Goal: Transaction & Acquisition: Purchase product/service

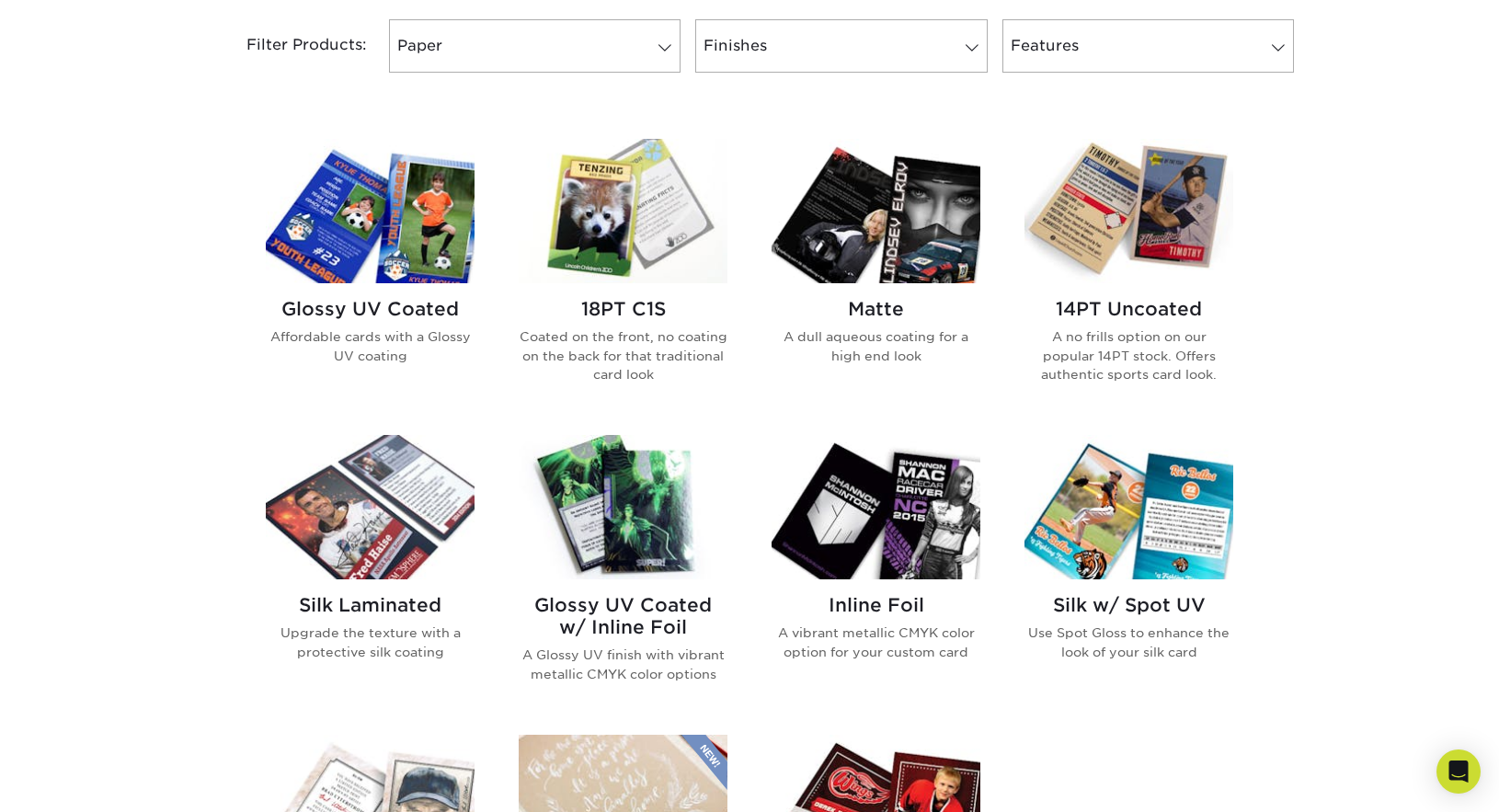
scroll to position [919, 0]
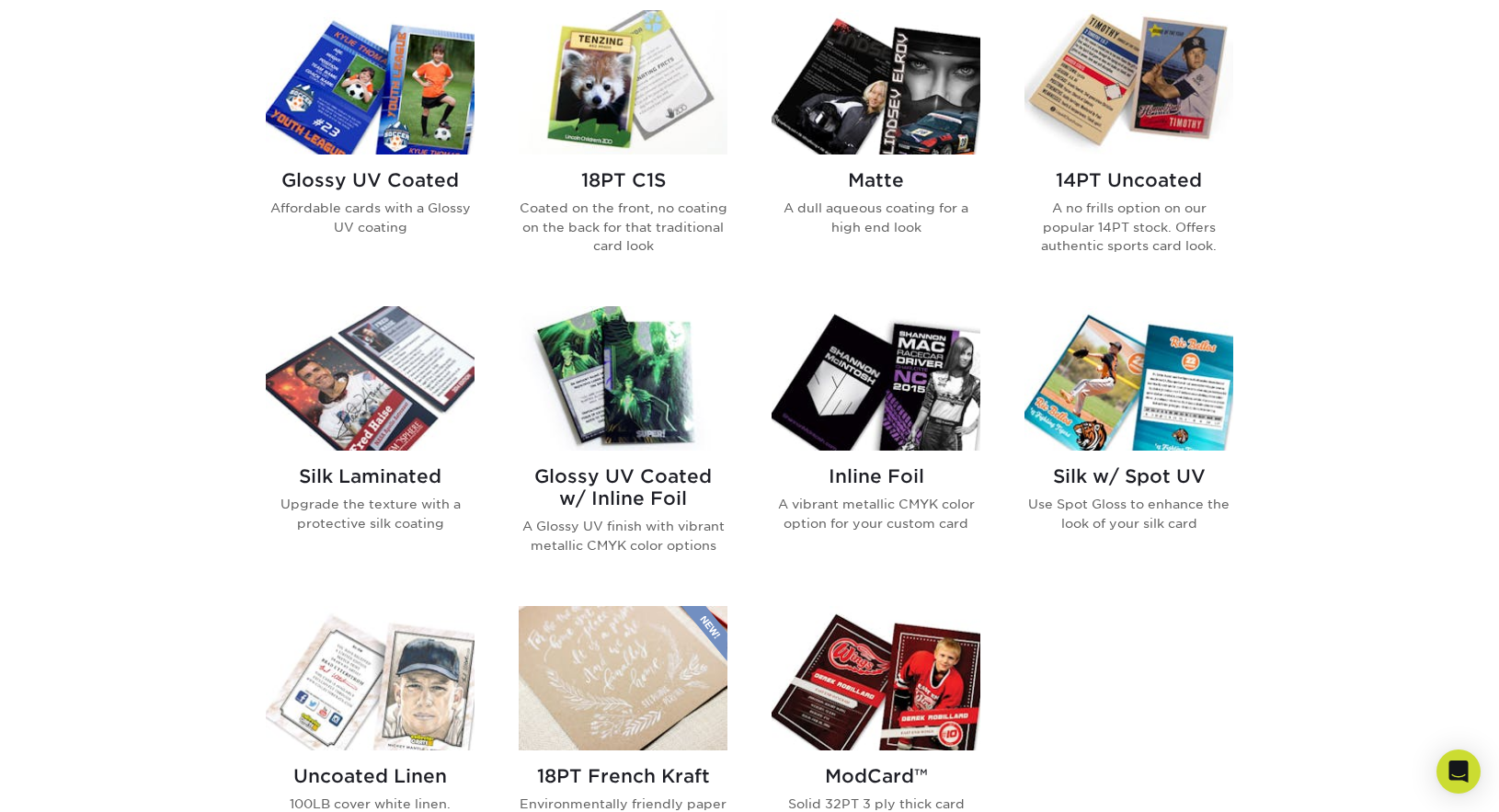
click at [897, 381] on img at bounding box center [876, 377] width 209 height 145
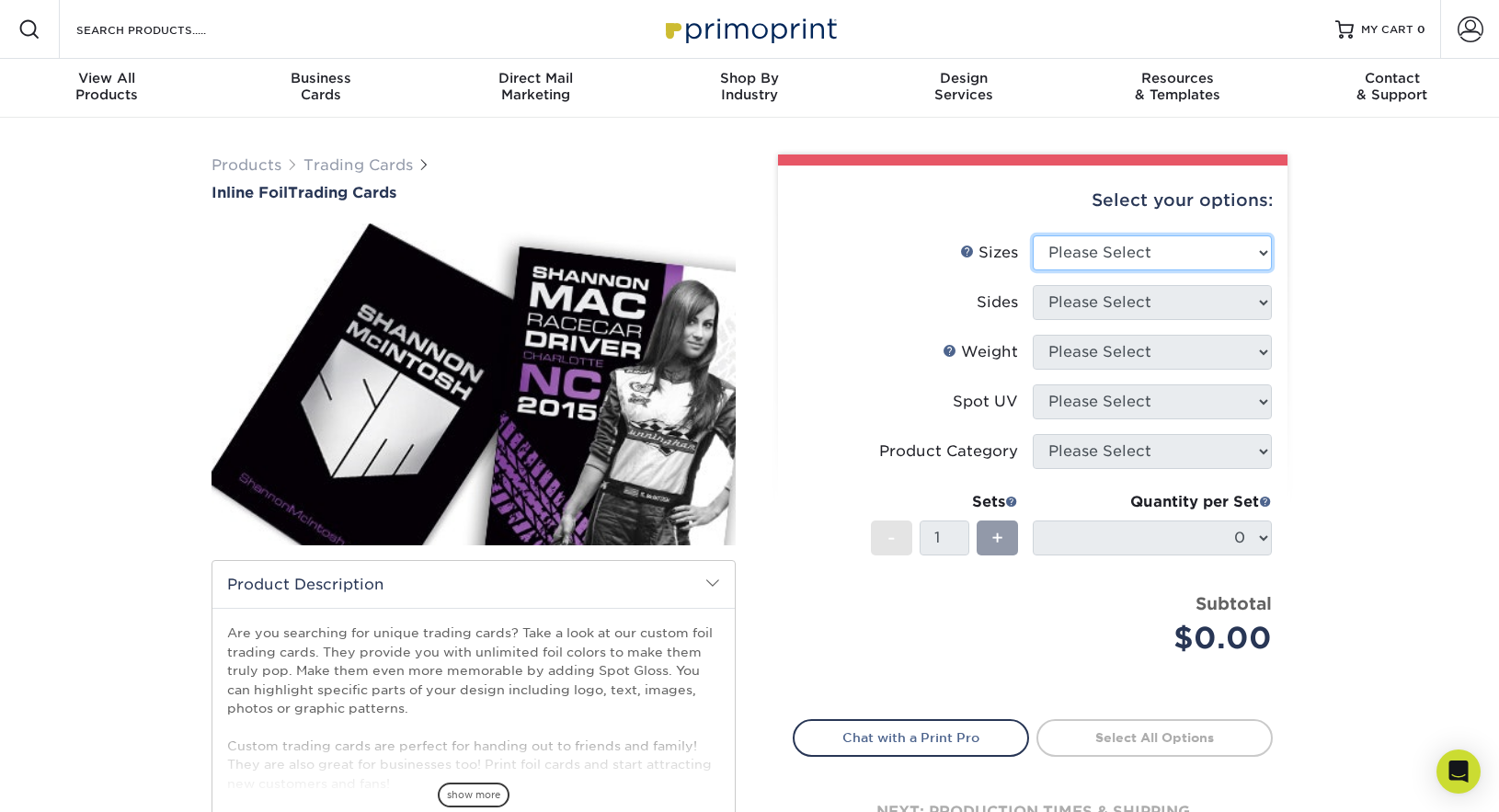
click at [1256, 247] on select "Please Select 2.5" x 3.5"" at bounding box center [1152, 253] width 239 height 35
select select "2.50x3.50"
click at [1032, 236] on select "Please Select 2.5" x 3.5"" at bounding box center [1152, 253] width 239 height 35
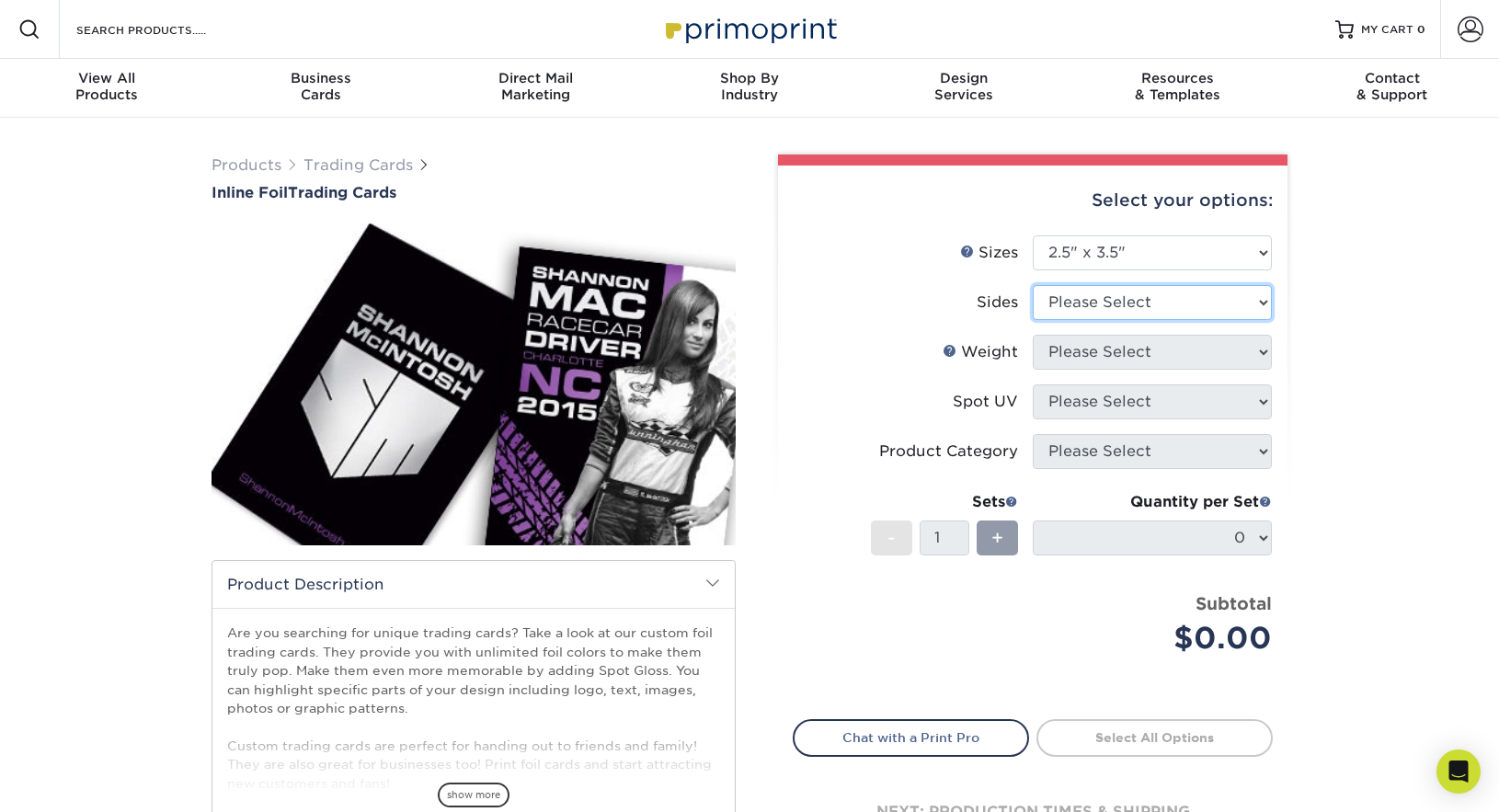
click at [1224, 302] on select "Please Select Print Both Sides - Foil Back Only Print Both Sides - Foil Both Si…" at bounding box center [1152, 303] width 239 height 35
select select "e9e9dfb3-fba1-4d60-972c-fd9ca5904d33"
click at [1032, 285] on select "Please Select Print Both Sides - Foil Back Only Print Both Sides - Foil Both Si…" at bounding box center [1152, 303] width 239 height 35
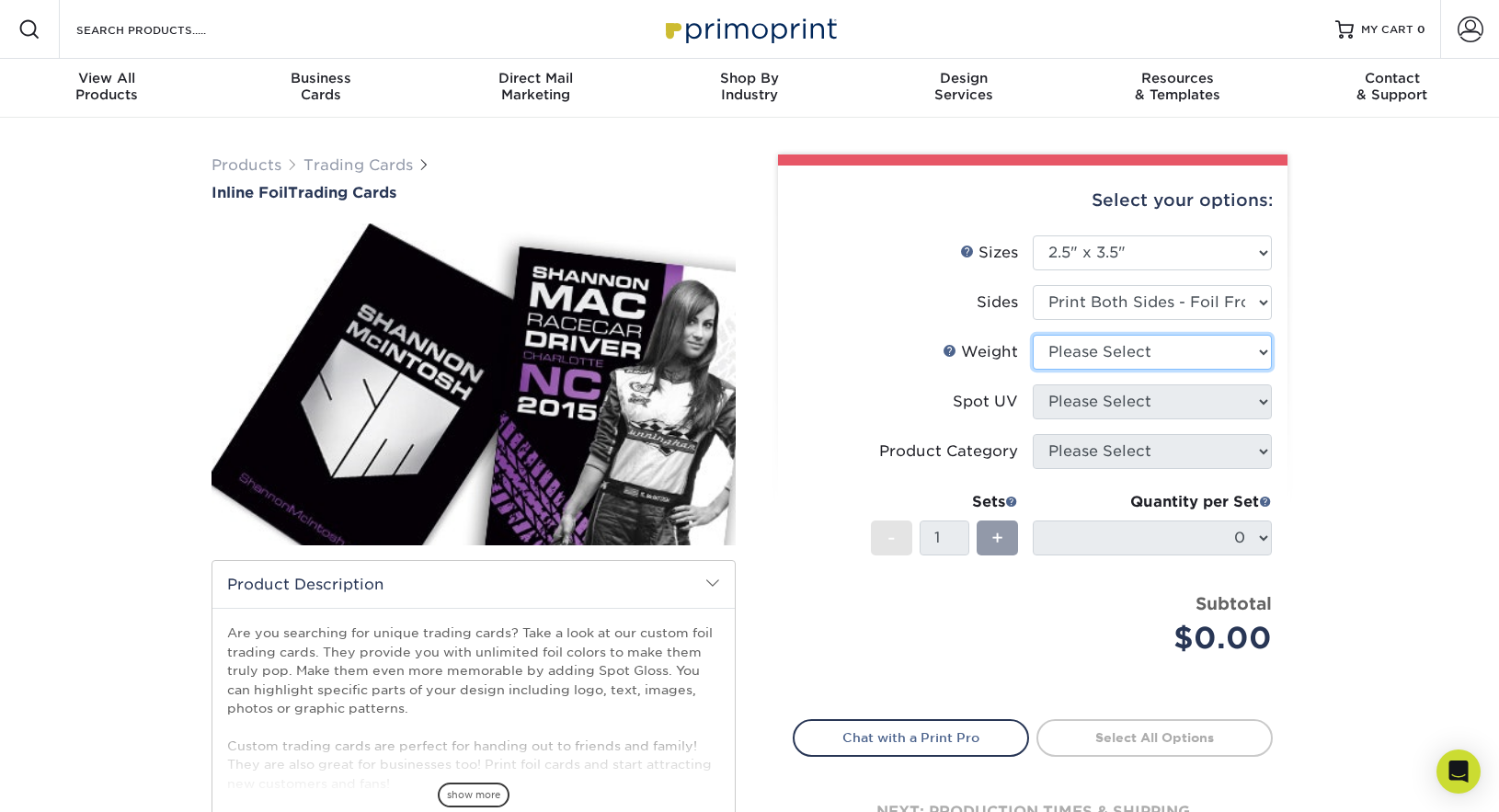
click at [1266, 353] on select "Please Select 16PT" at bounding box center [1152, 352] width 239 height 35
select select "16PT"
click at [1032, 334] on select "Please Select 16PT" at bounding box center [1152, 352] width 239 height 35
click at [1256, 407] on select "Please Select No Spot UV Front and Back (Both Sides) Front Only Back Only" at bounding box center [1152, 401] width 239 height 35
select select "3"
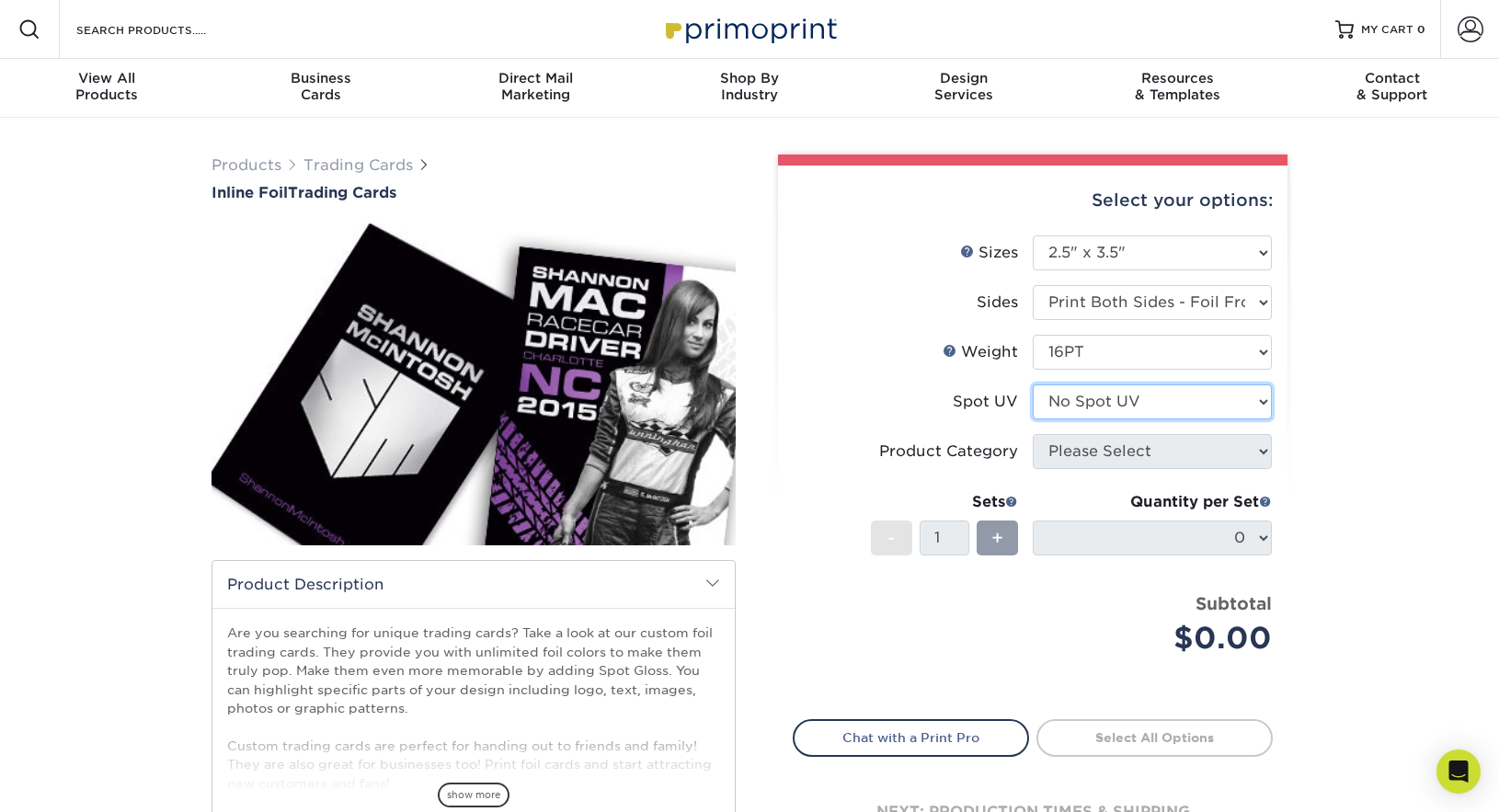
click at [1032, 384] on select "Please Select No Spot UV Front and Back (Both Sides) Front Only Back Only" at bounding box center [1152, 401] width 239 height 35
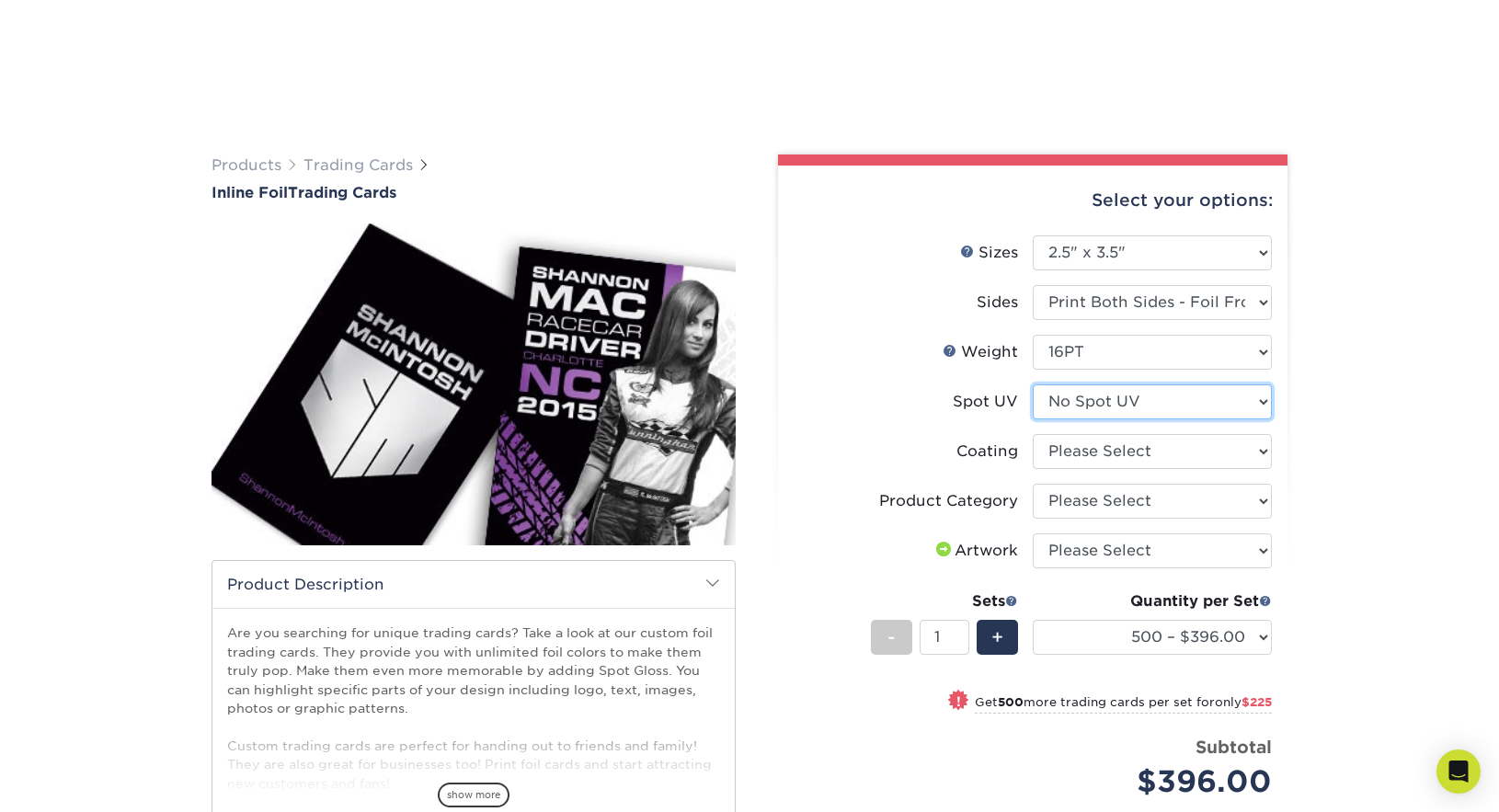
scroll to position [184, 0]
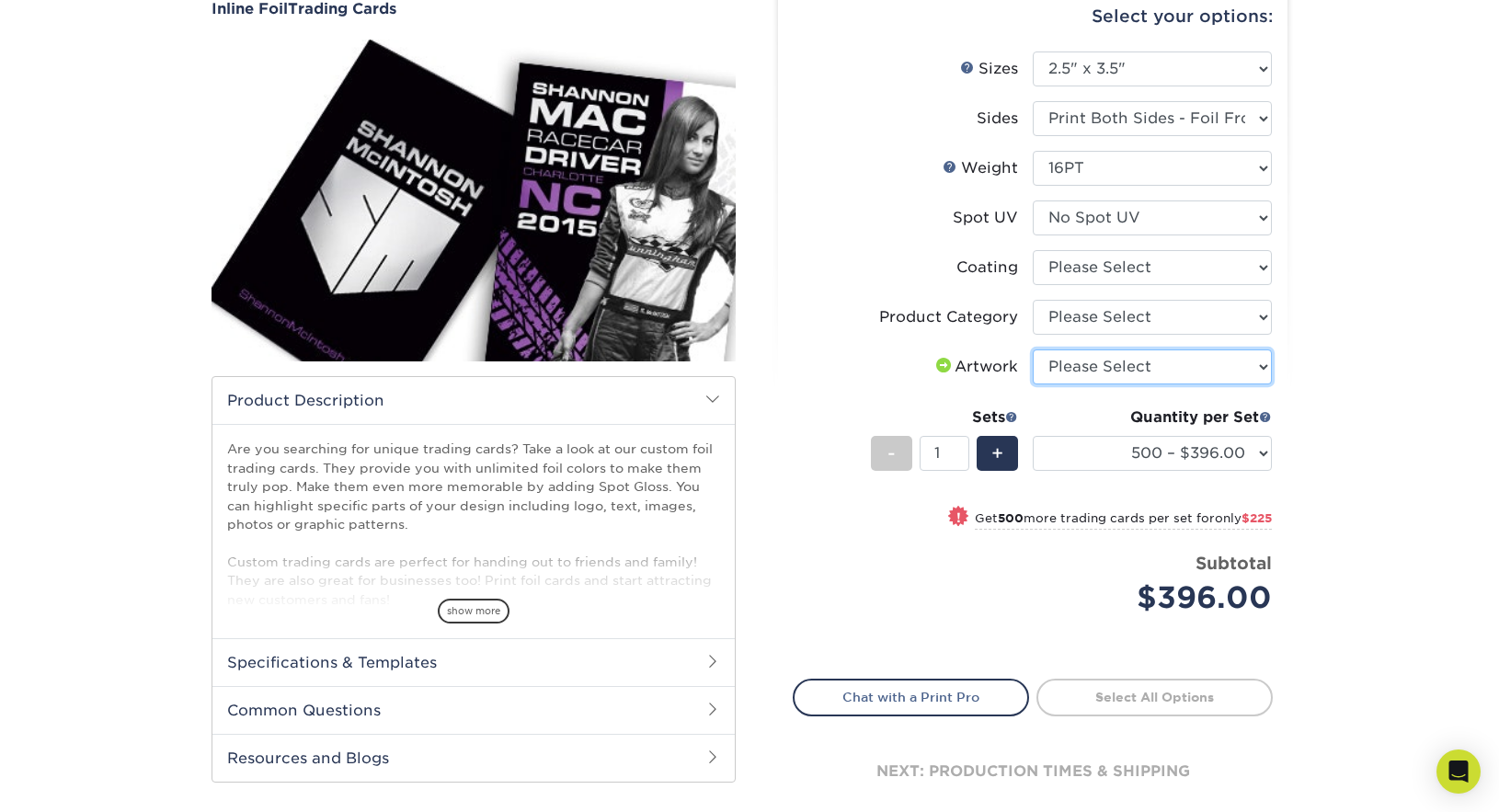
click at [1252, 371] on select "Please Select I will upload files I need a design - $100" at bounding box center [1152, 366] width 239 height 35
select select "upload"
click at [1032, 349] on select "Please Select I will upload files I need a design - $100" at bounding box center [1152, 366] width 239 height 35
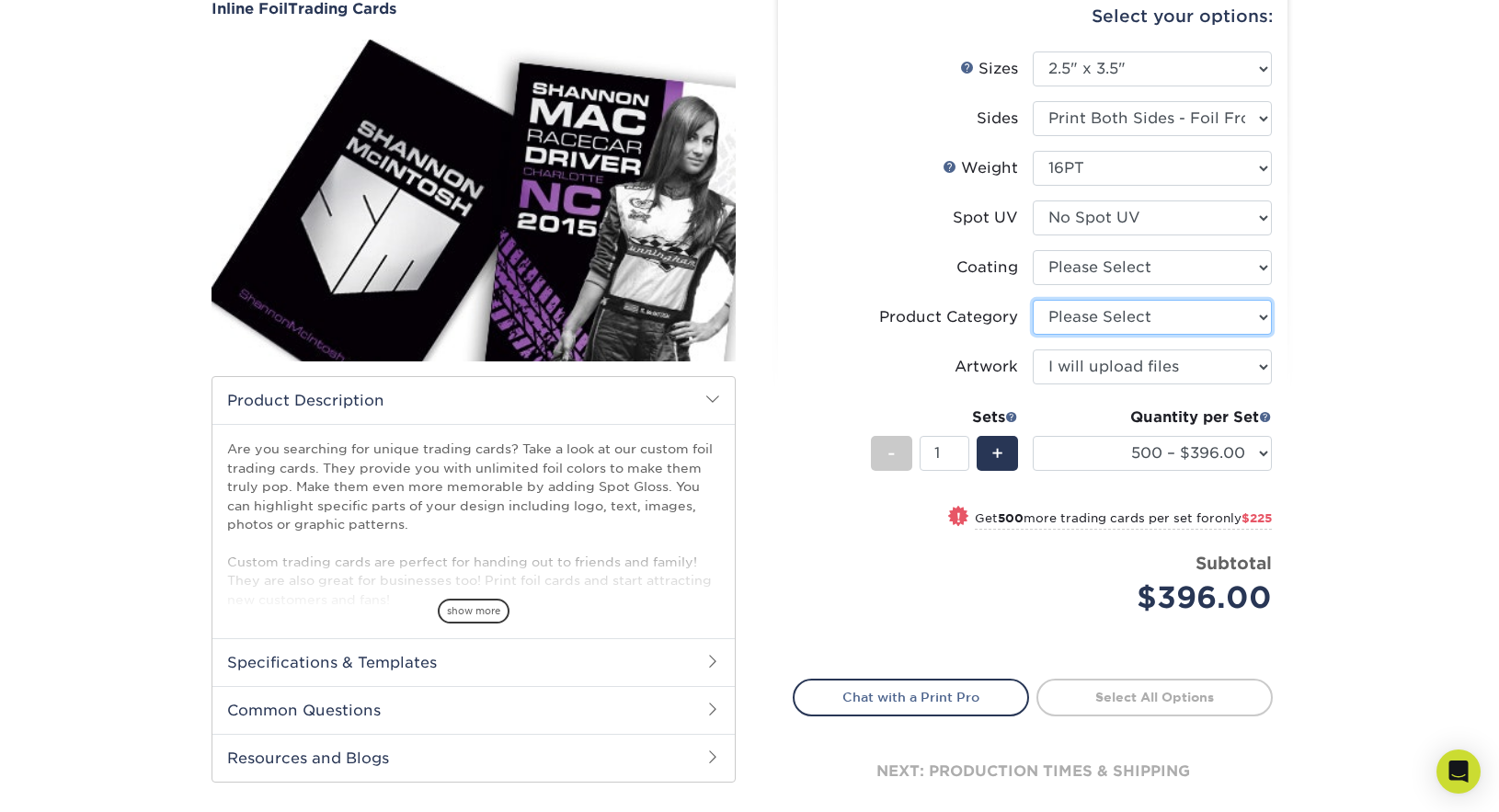
click at [1256, 316] on select "Please Select Trading Cards" at bounding box center [1152, 318] width 239 height 35
select select "c2f9bce9-36c2-409d-b101-c29d9d031e18"
click at [1032, 300] on select "Please Select Trading Cards" at bounding box center [1152, 318] width 239 height 35
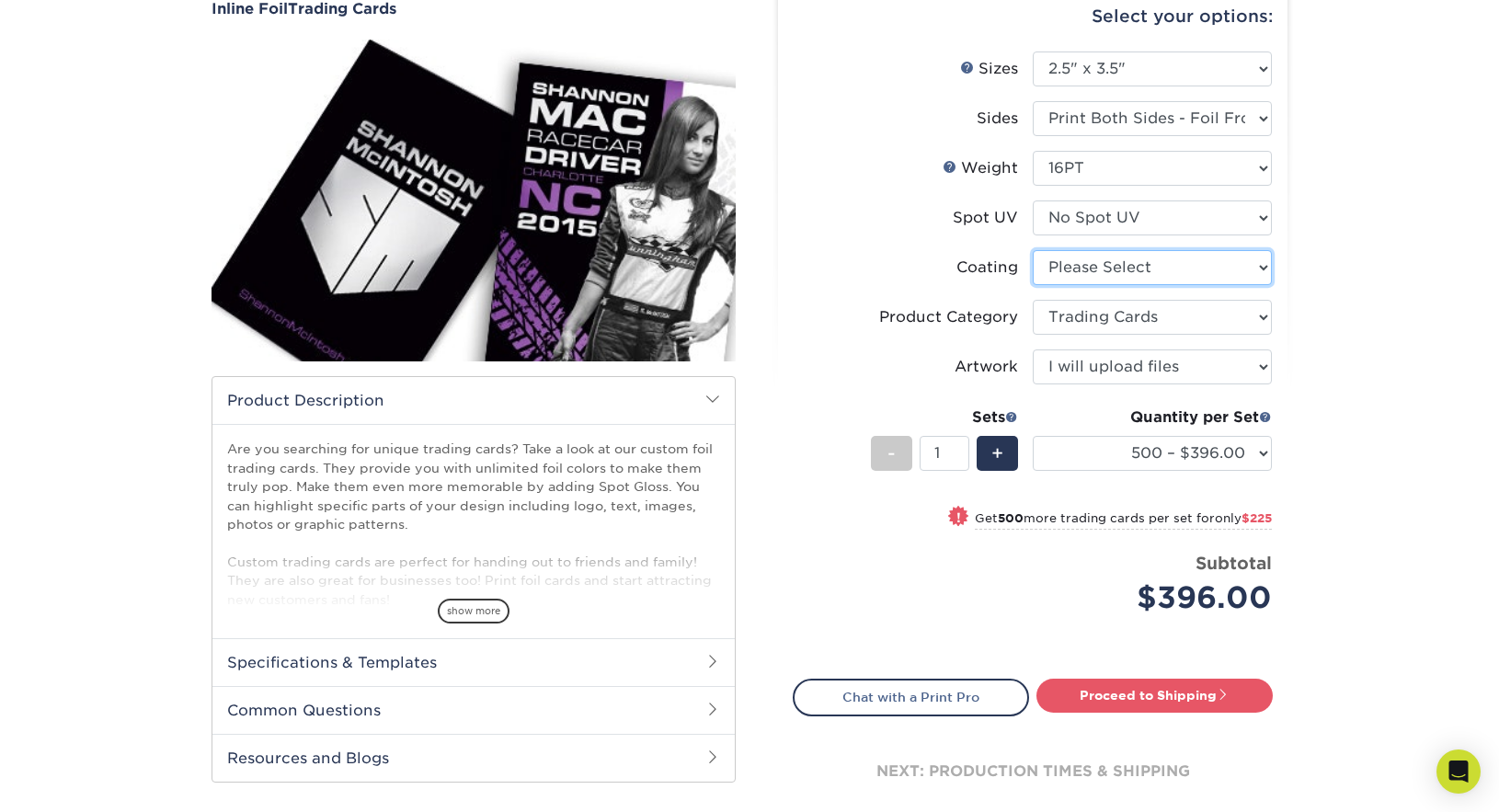
click at [1254, 270] on select at bounding box center [1152, 268] width 239 height 35
select select "3e7618de-abca-4bda-9f97-8b9129e913d8"
click at [1032, 250] on select at bounding box center [1152, 268] width 239 height 35
select select "-1"
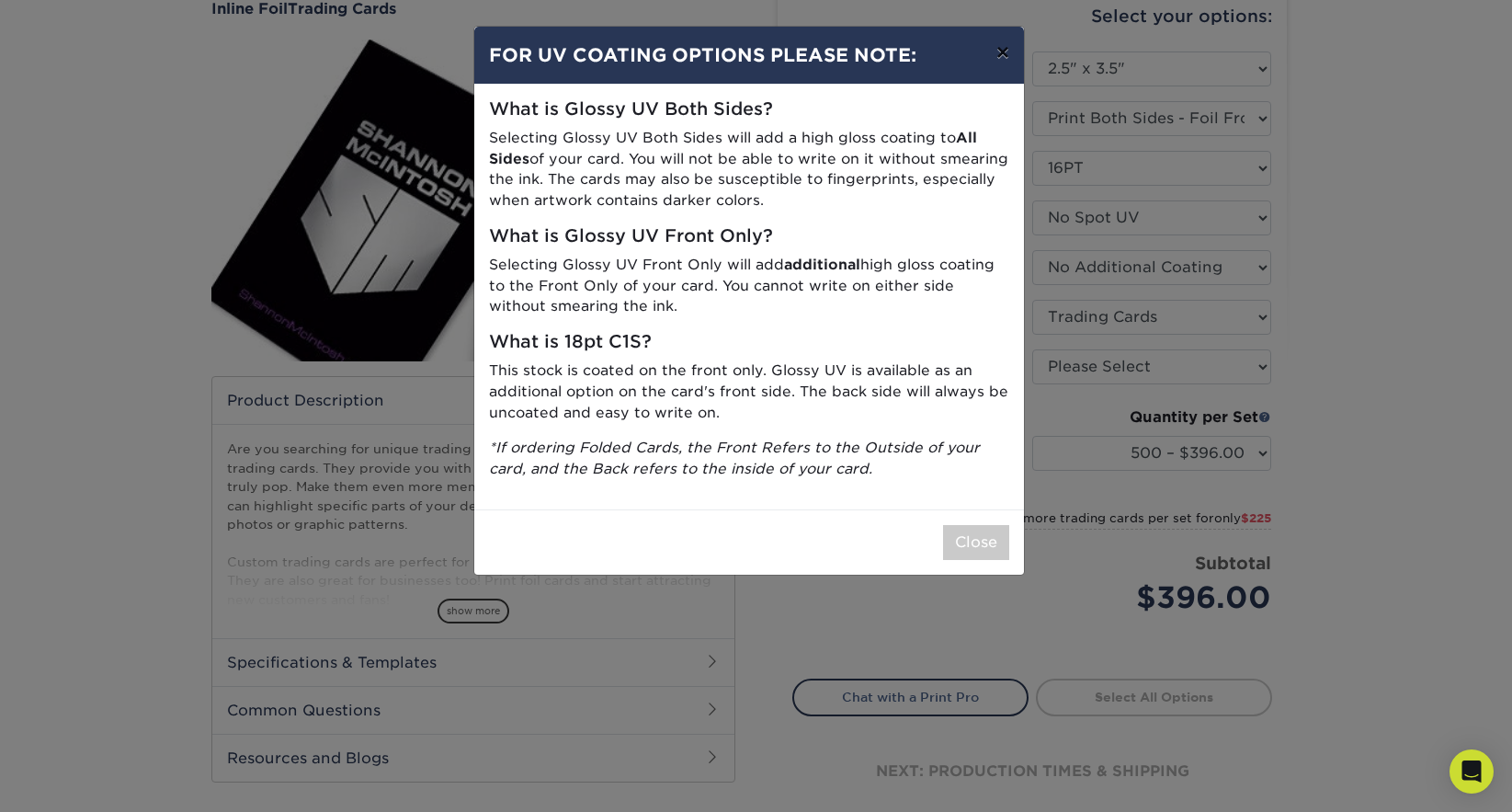
click at [1000, 47] on button "×" at bounding box center [1003, 52] width 42 height 52
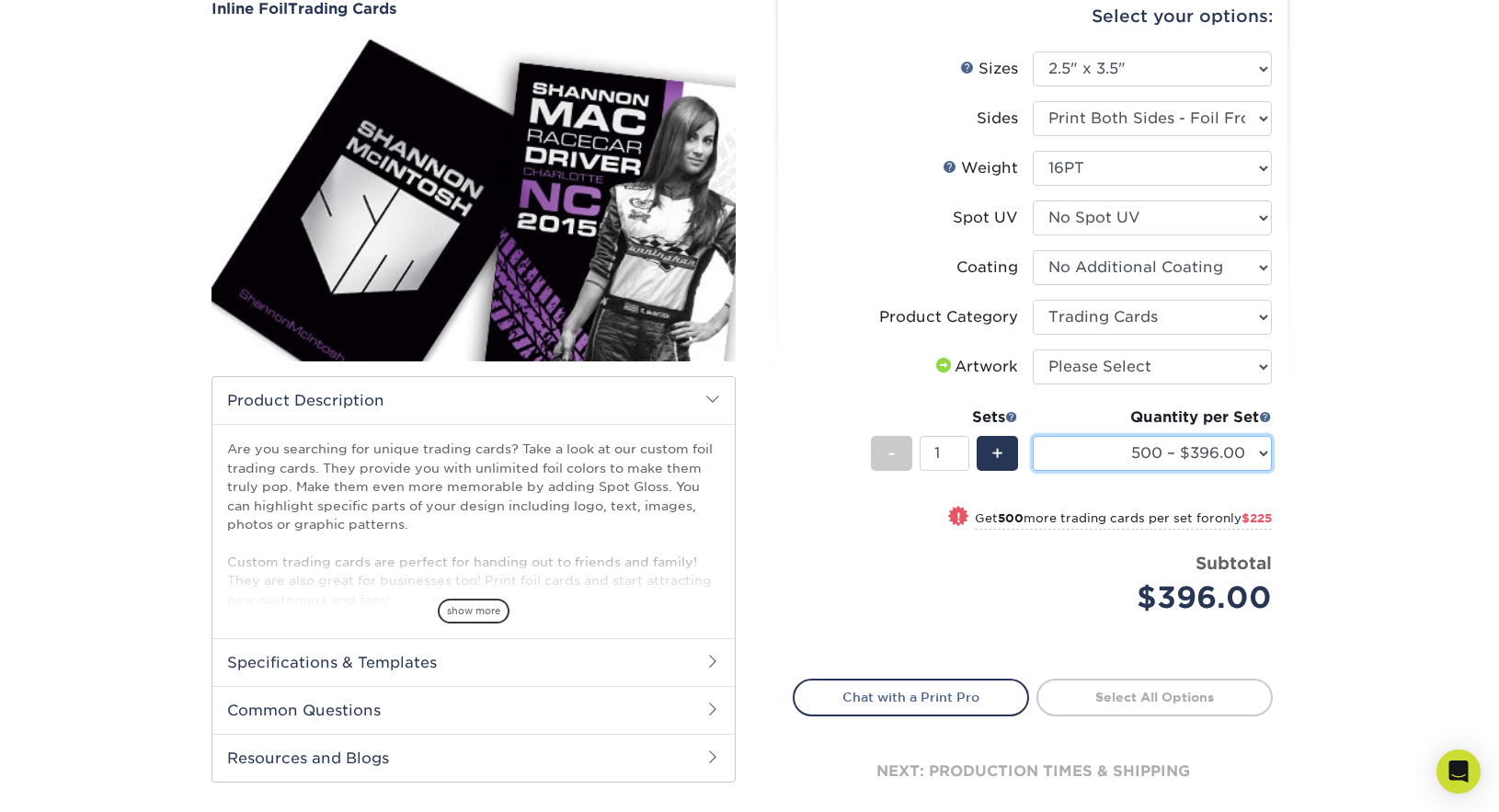
click at [1257, 457] on select "500 – $396.00 1000 – $621.00 2500 – $896.00 5000 – $1262.00" at bounding box center [1152, 453] width 239 height 35
select select "5000 – $1262.00"
click at [1032, 435] on select "500 – $396.00 1000 – $621.00 2500 – $896.00 5000 – $1262.00" at bounding box center [1152, 453] width 239 height 35
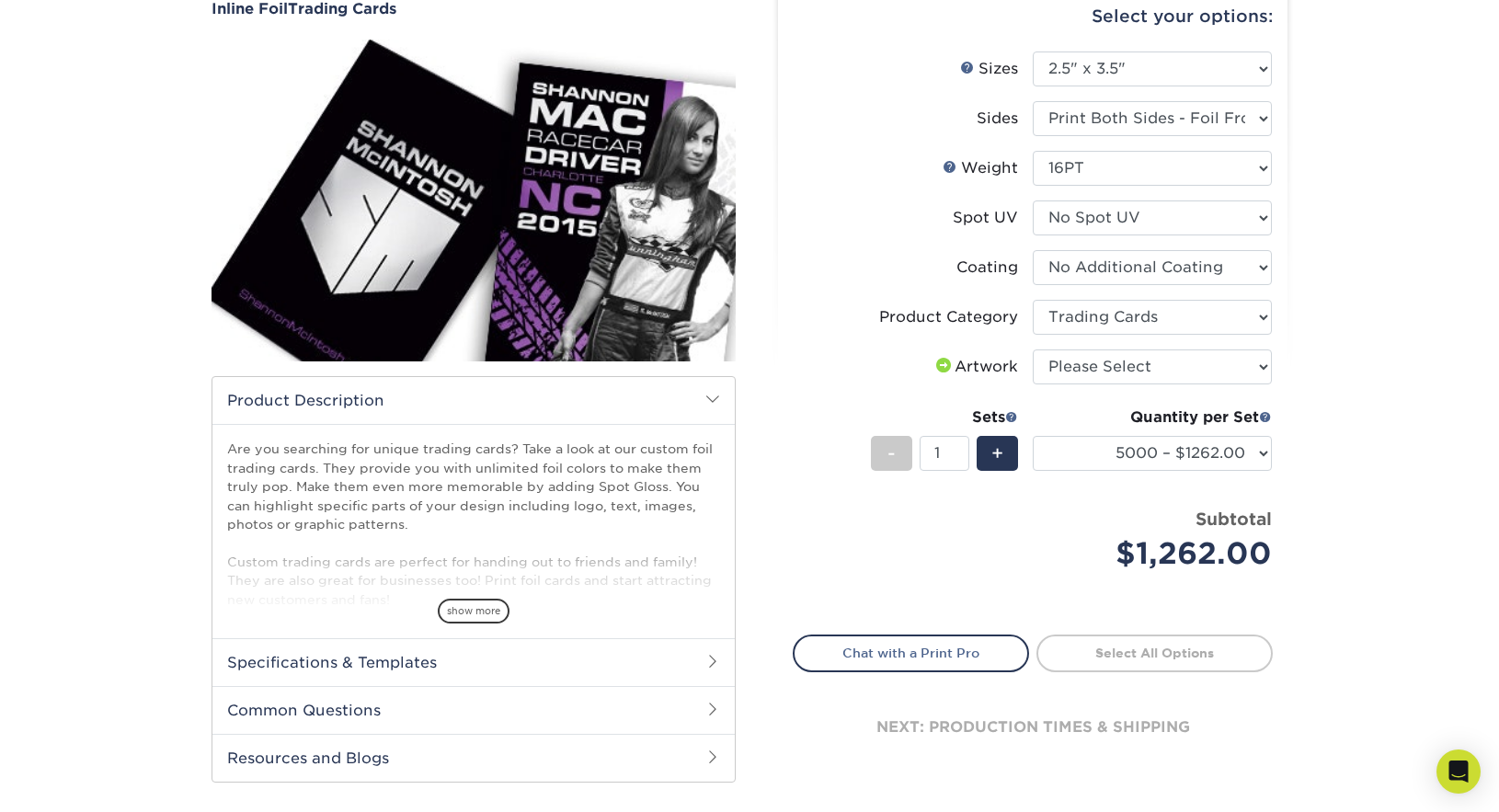
click at [1392, 442] on div "Products Trading Cards Inline Foil Trading Cards show more Templates /" at bounding box center [750, 394] width 1499 height 922
click at [694, 656] on h2 "Specifications & Templates" at bounding box center [473, 662] width 522 height 48
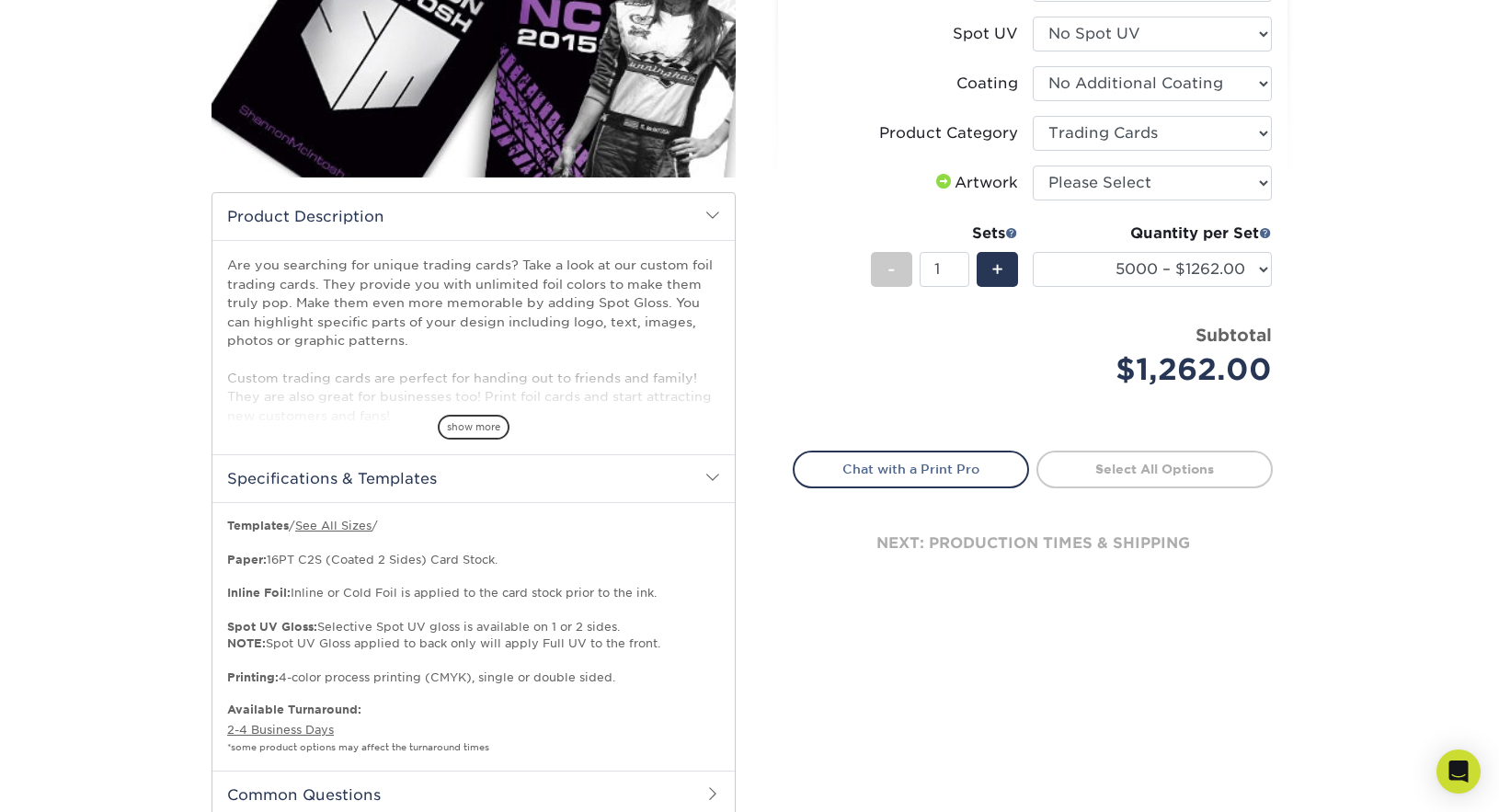
scroll to position [459, 0]
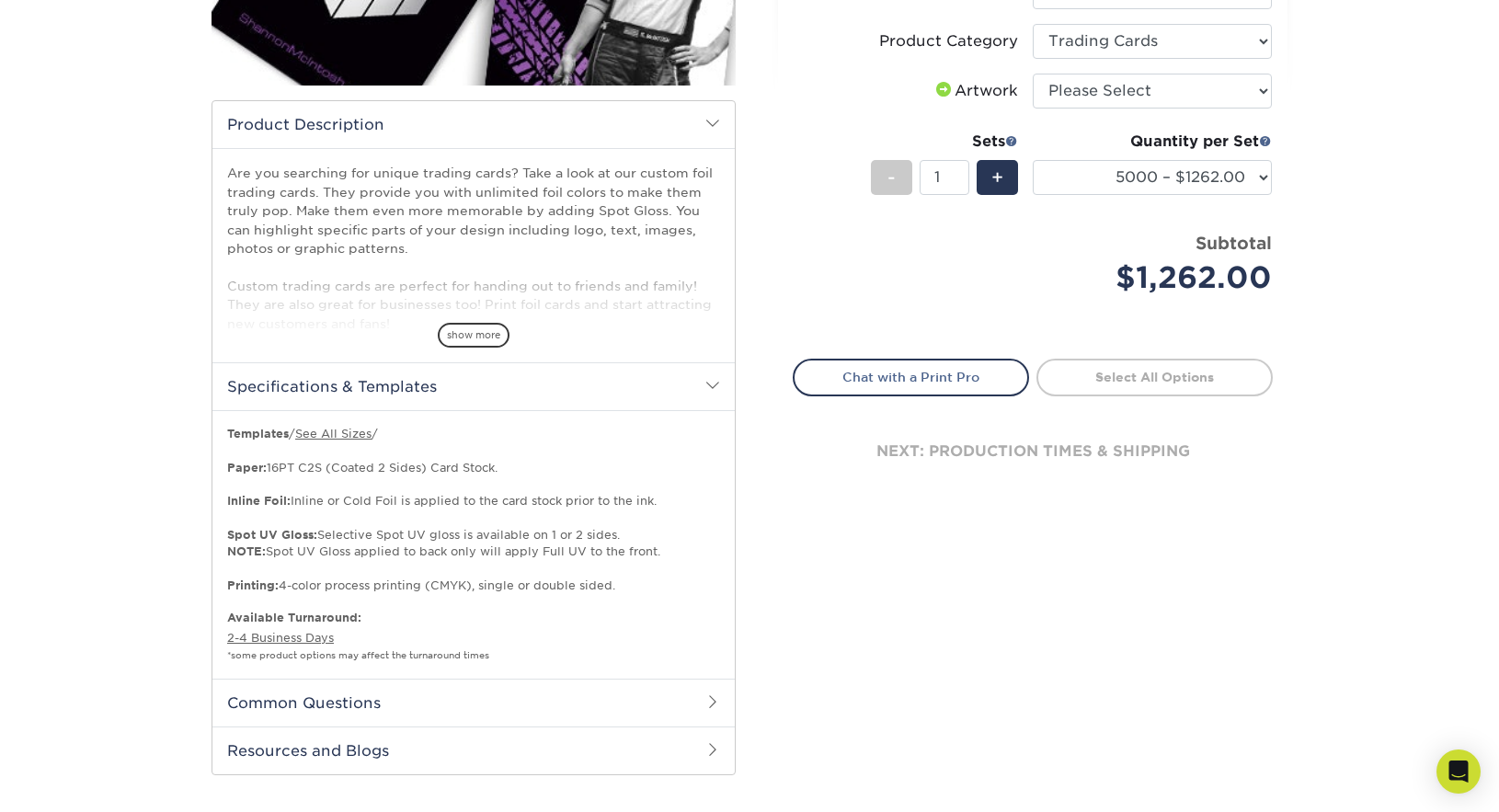
click at [709, 704] on span at bounding box center [713, 702] width 15 height 15
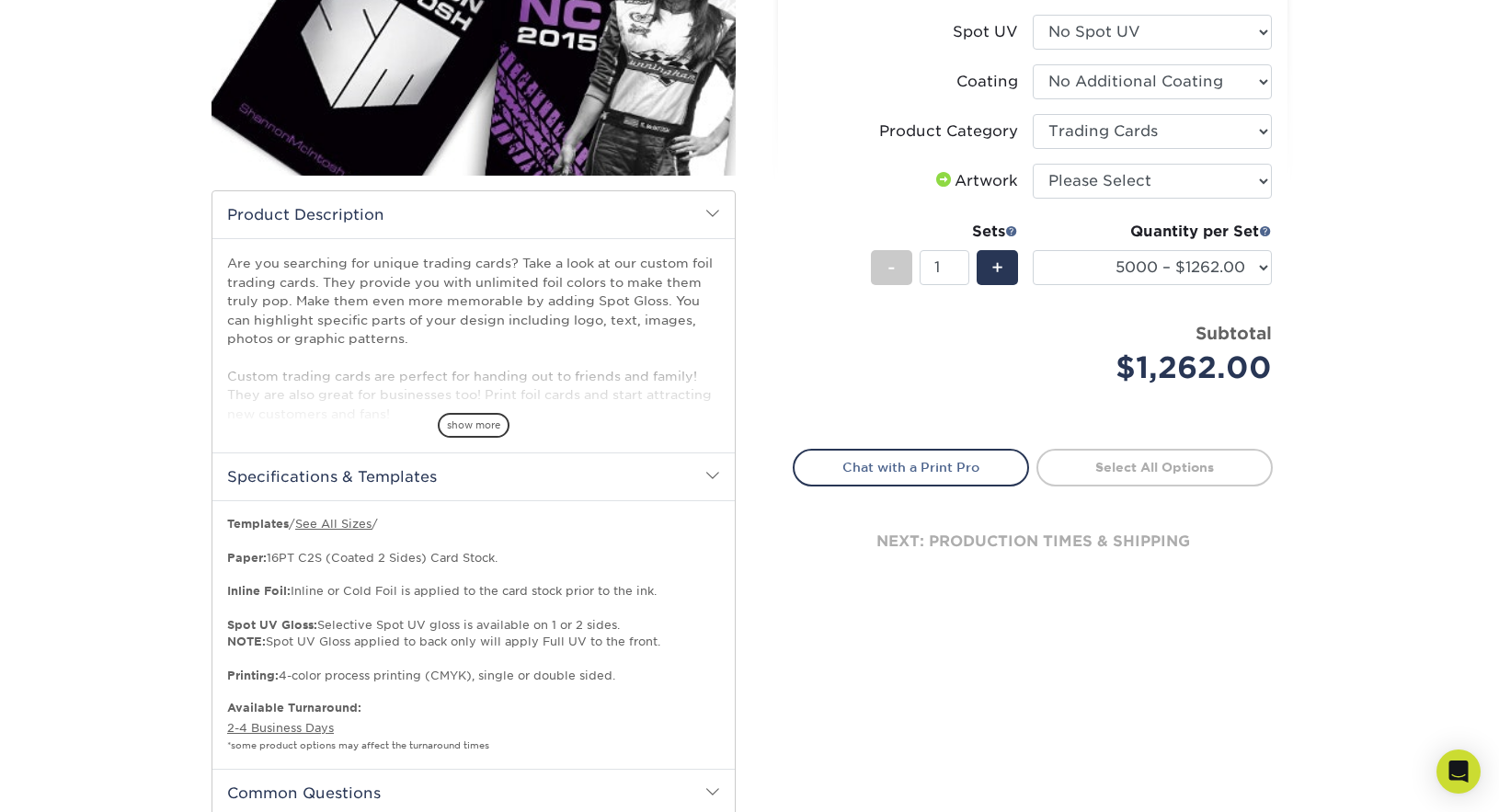
scroll to position [276, 0]
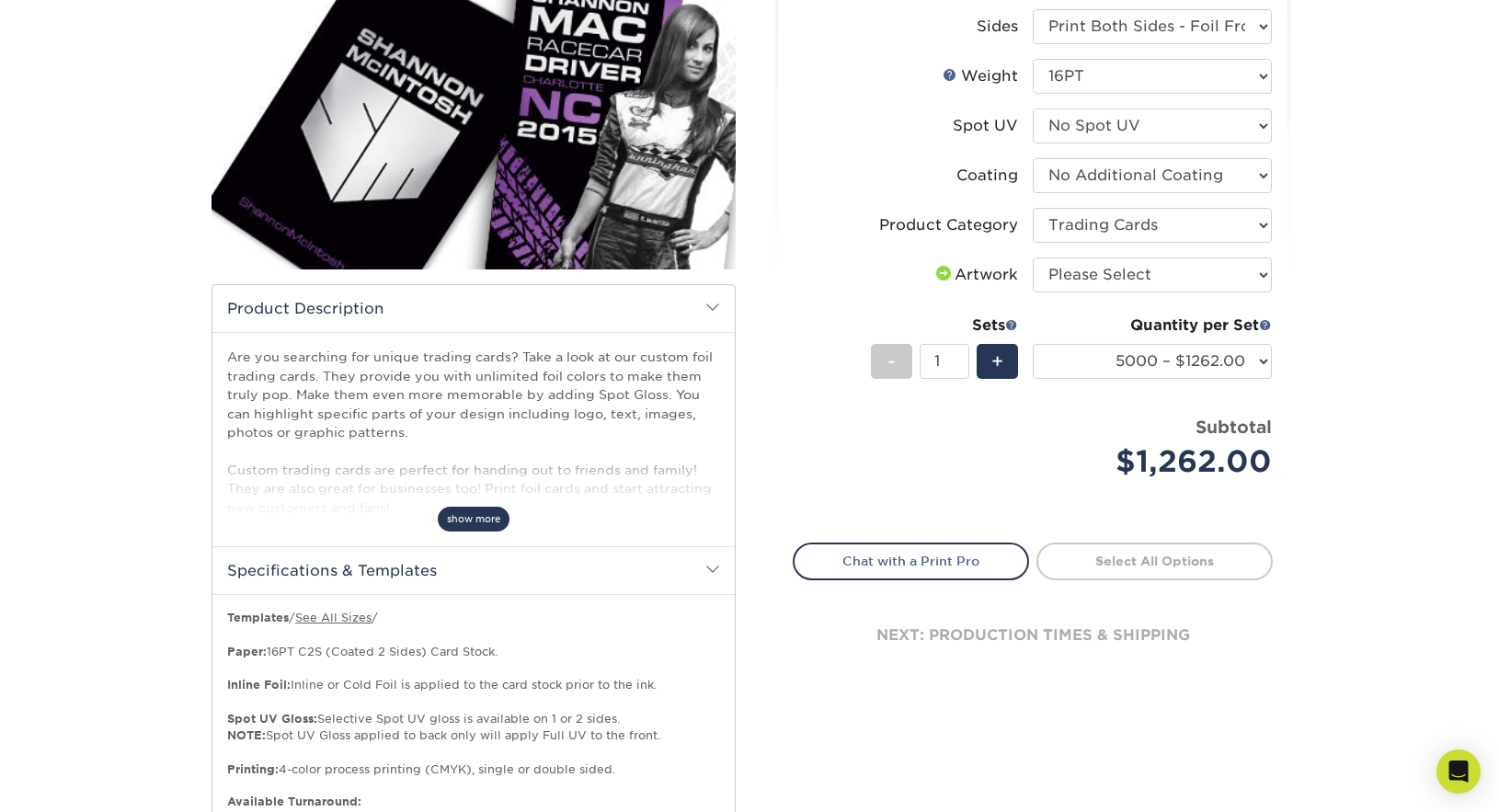
click at [474, 514] on span "show more" at bounding box center [473, 518] width 72 height 25
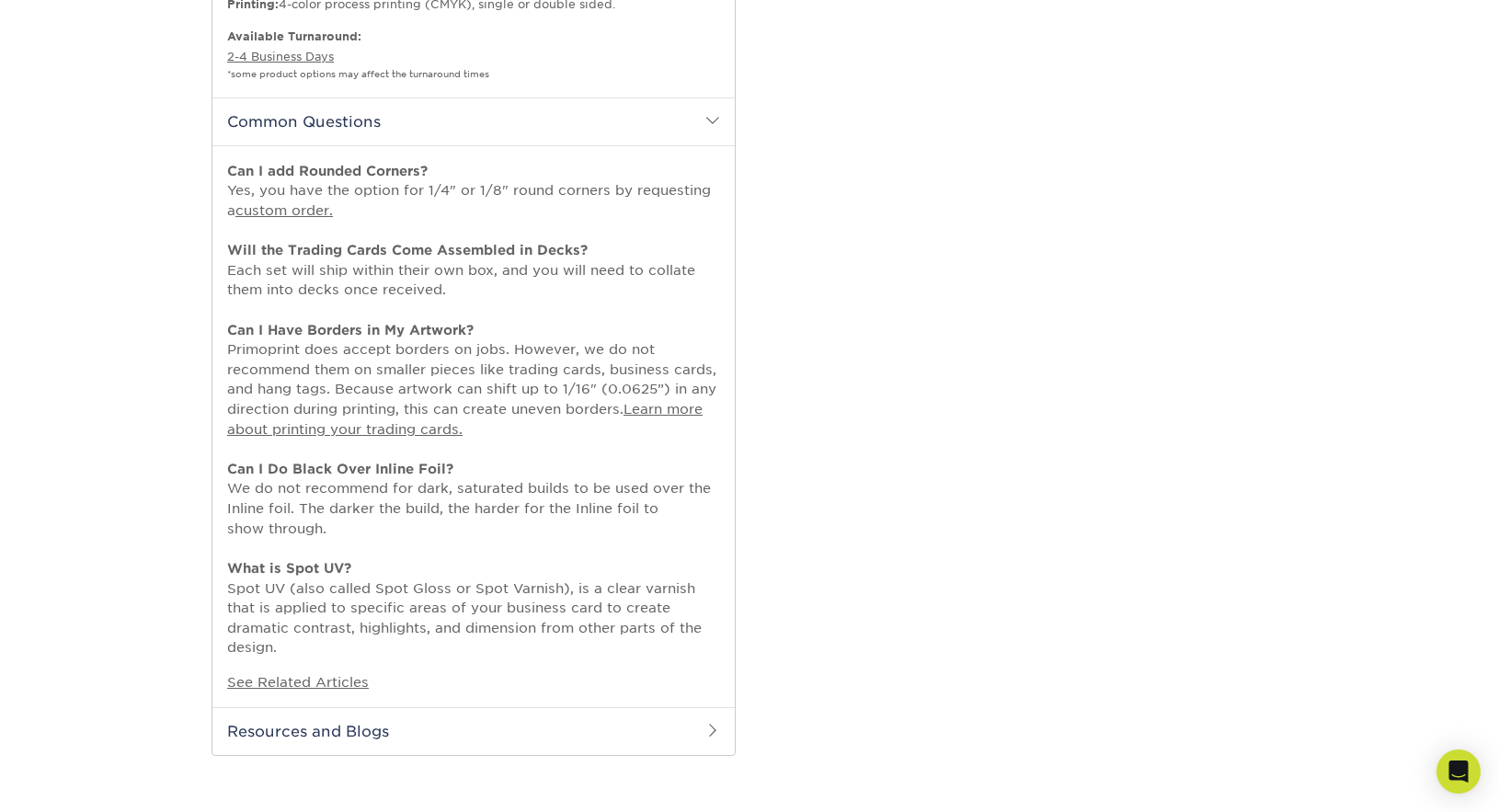
scroll to position [1103, 0]
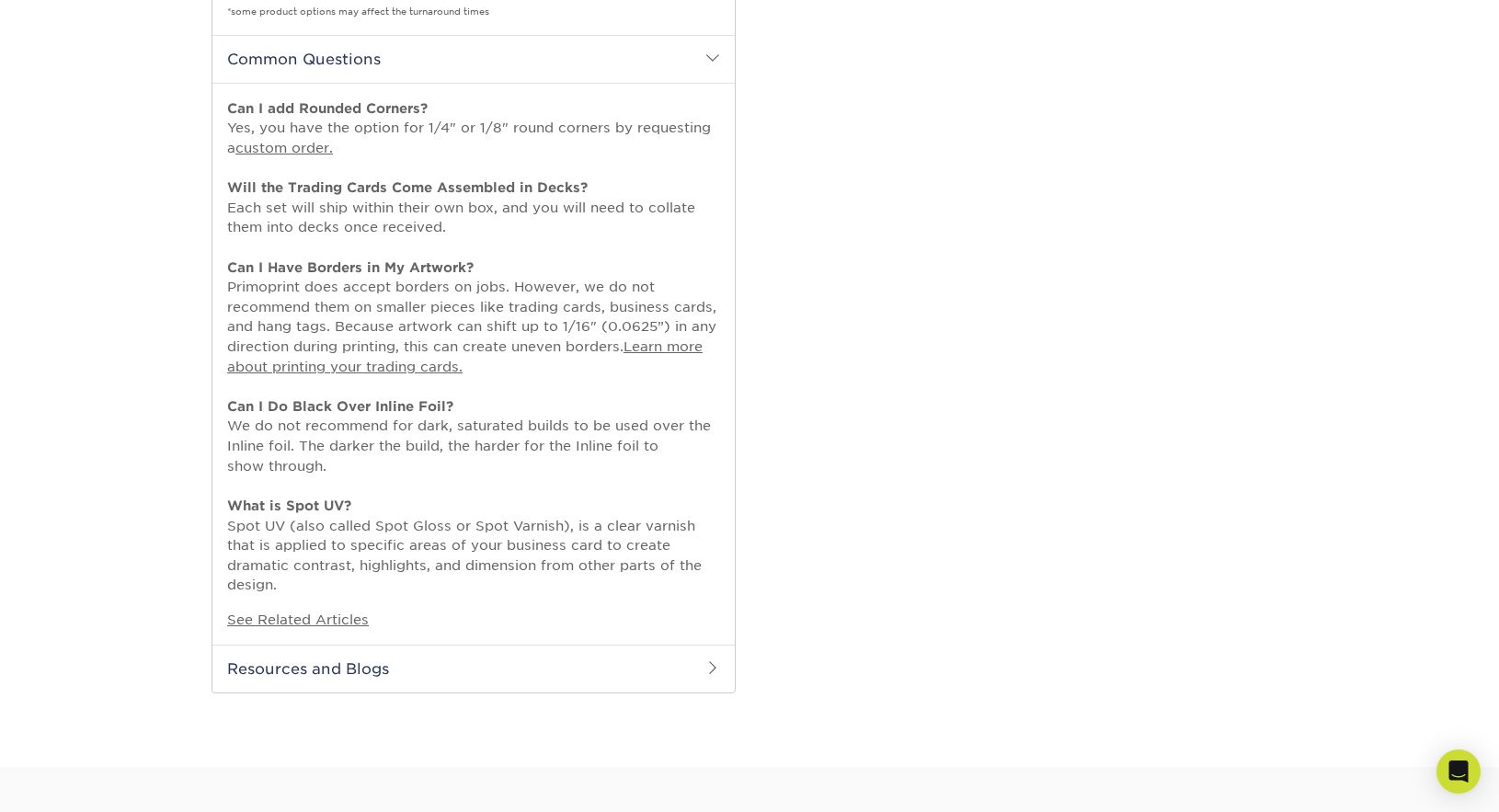
click at [704, 666] on h2 "Resources and Blogs" at bounding box center [473, 668] width 522 height 48
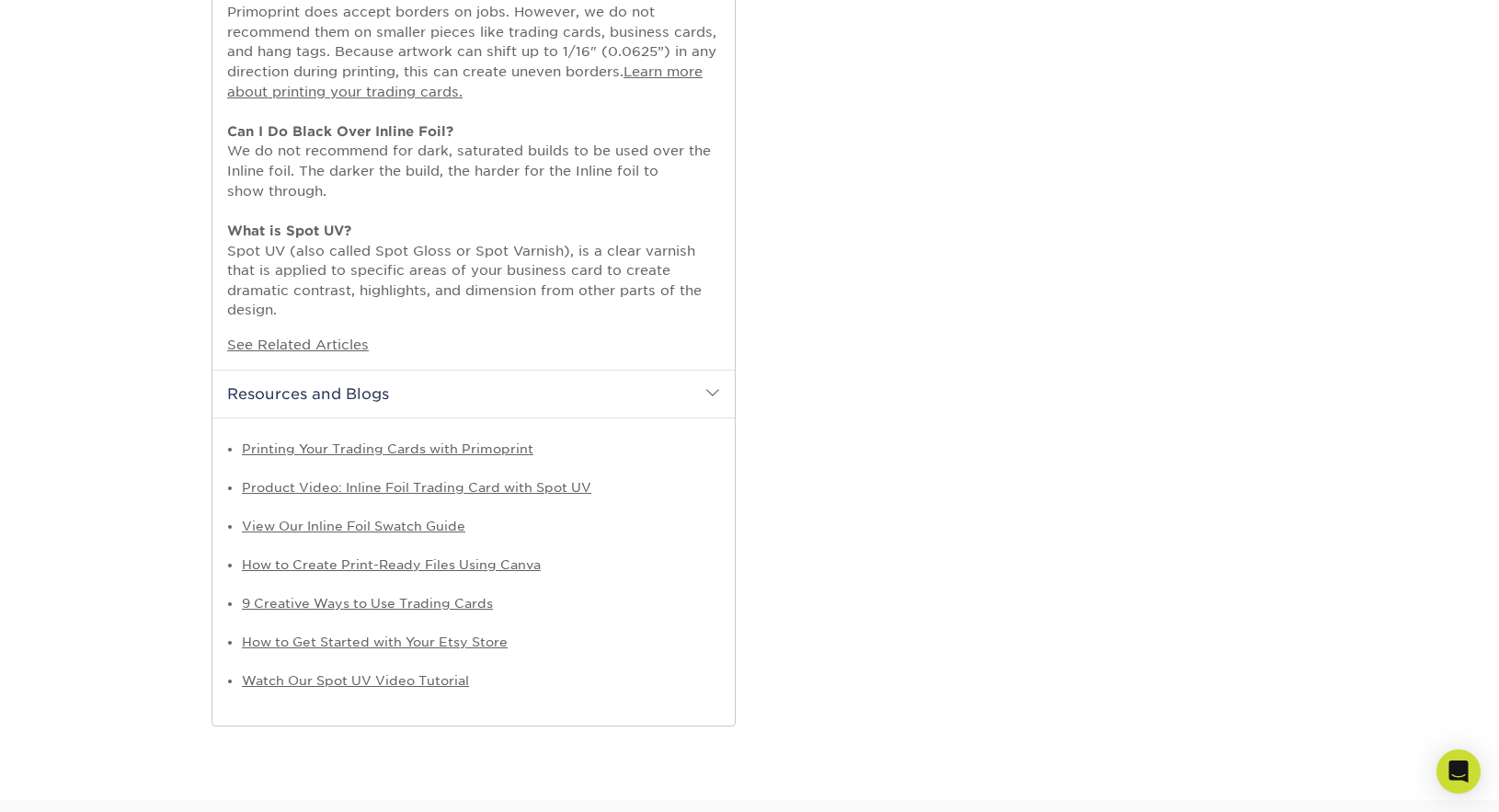
scroll to position [1379, 0]
